Goal: Register for event/course

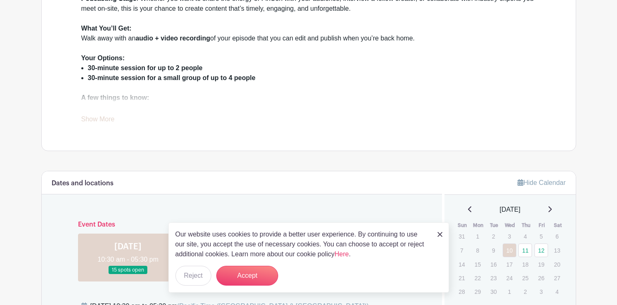
scroll to position [323, 0]
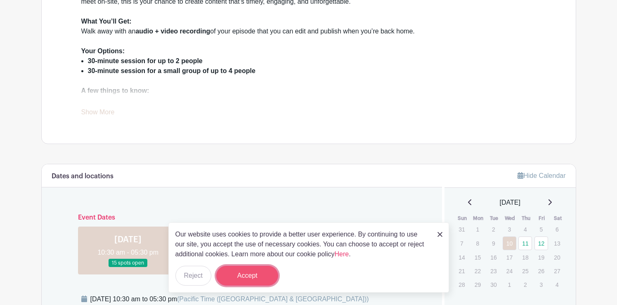
click at [258, 274] on button "Accept" at bounding box center [247, 276] width 62 height 20
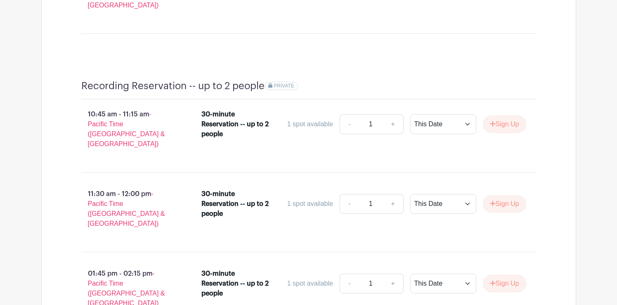
scroll to position [1314, 0]
click at [439, 114] on select "This Date Select Dates" at bounding box center [443, 124] width 66 height 20
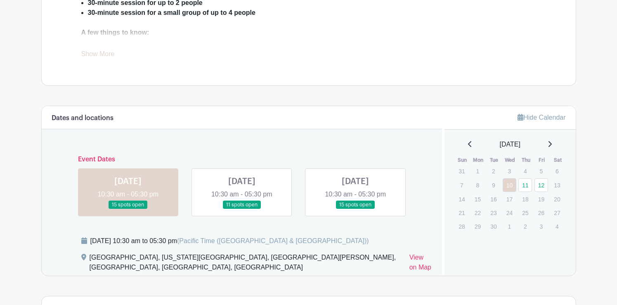
scroll to position [388, 0]
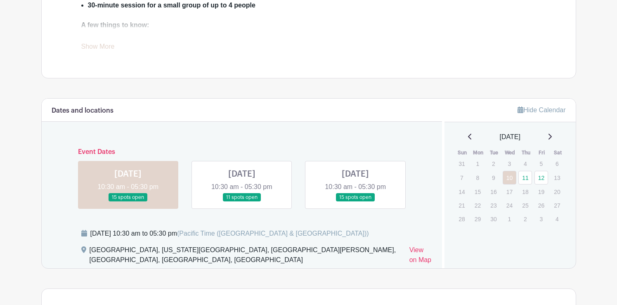
click at [242, 202] on link at bounding box center [242, 202] width 0 height 0
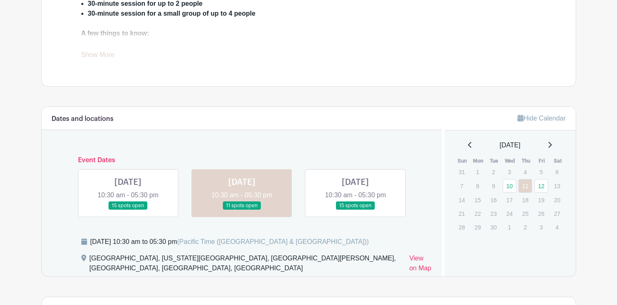
scroll to position [382, 0]
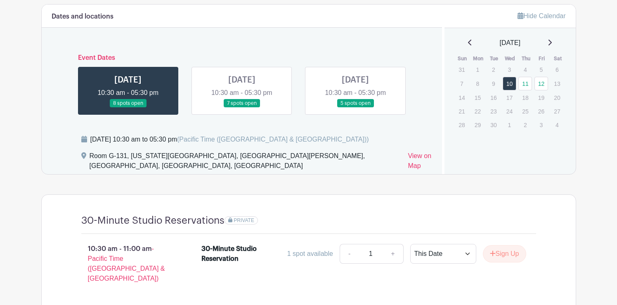
scroll to position [480, 0]
click at [242, 108] on link at bounding box center [242, 108] width 0 height 0
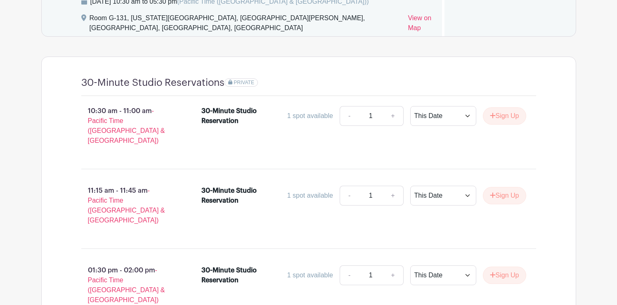
scroll to position [621, 0]
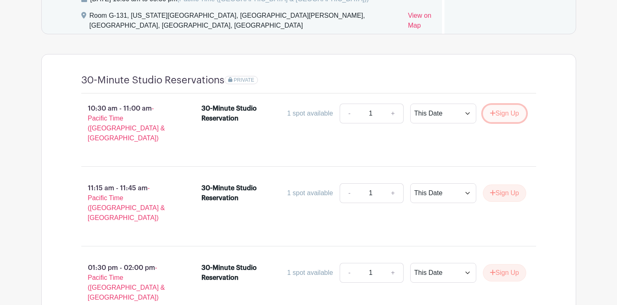
click at [504, 122] on button "Sign Up" at bounding box center [504, 113] width 43 height 17
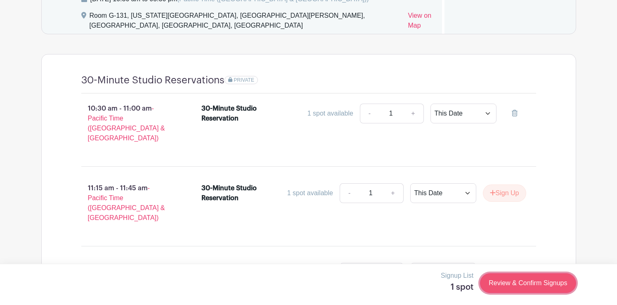
click at [513, 286] on link "Review & Confirm Signups" at bounding box center [528, 283] width 96 height 20
